Goal: Navigation & Orientation: Find specific page/section

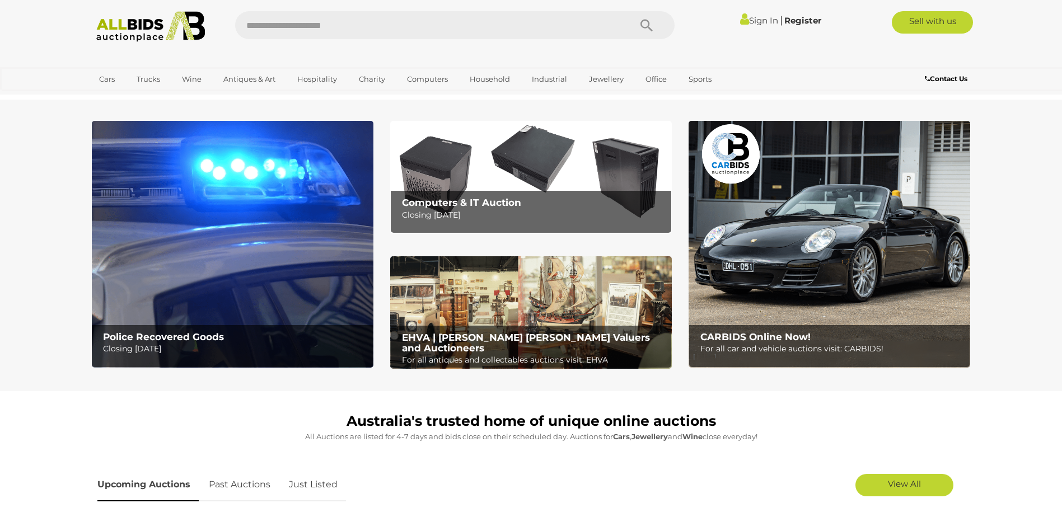
click at [242, 294] on img at bounding box center [233, 244] width 282 height 247
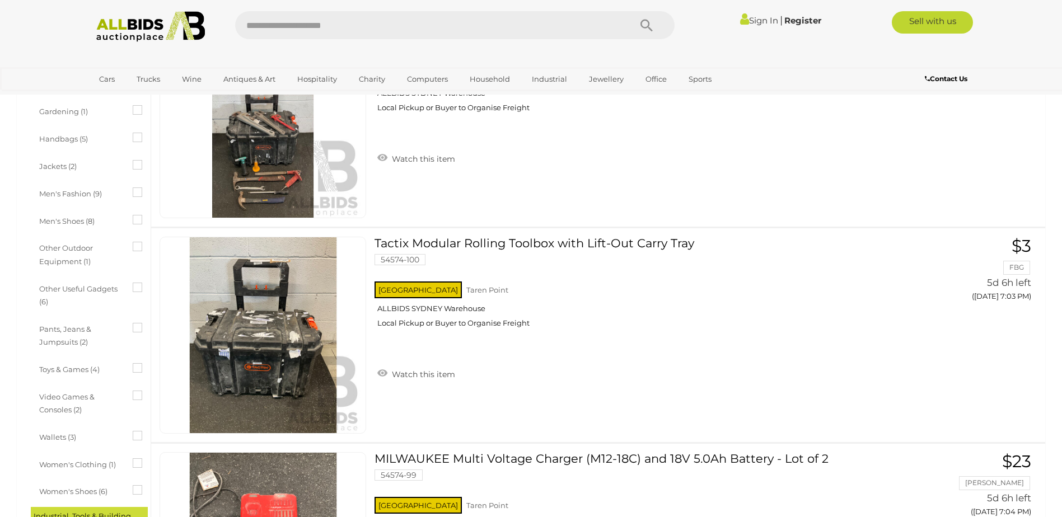
scroll to position [784, 0]
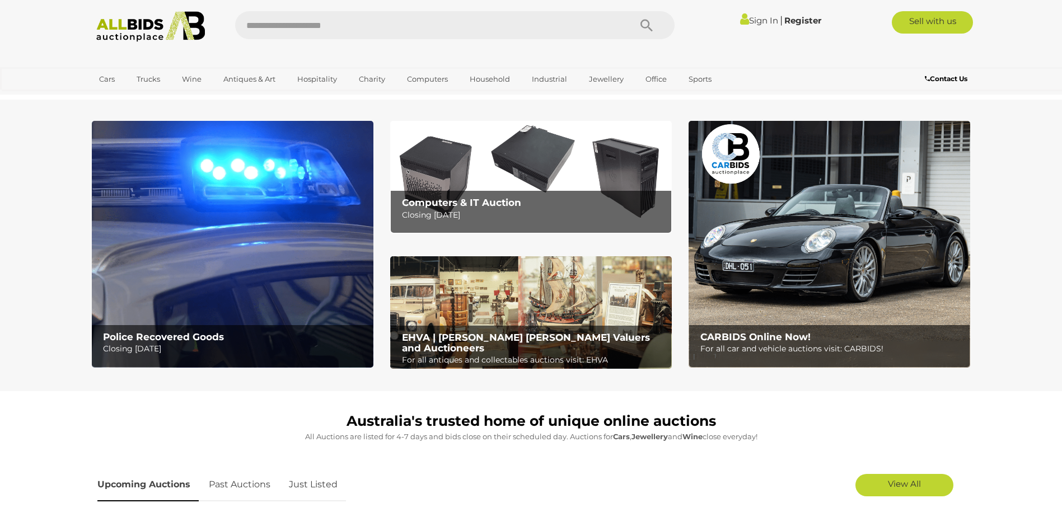
click at [795, 264] on img at bounding box center [829, 244] width 282 height 247
